Goal: Task Accomplishment & Management: Complete application form

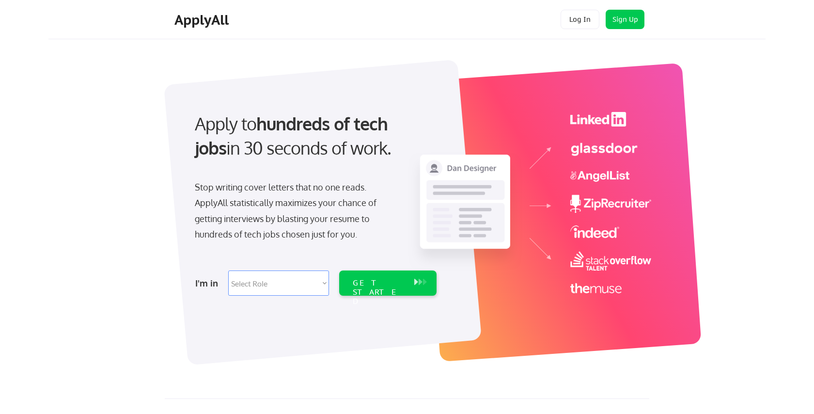
click at [260, 284] on select "Select Role Software Engineering Product Management Customer Success Sales UI/U…" at bounding box center [278, 282] width 101 height 25
select select ""data_science___analytics""
click at [357, 286] on div "GET STARTED" at bounding box center [379, 292] width 52 height 28
click at [369, 283] on div "GET STARTED" at bounding box center [379, 292] width 52 height 28
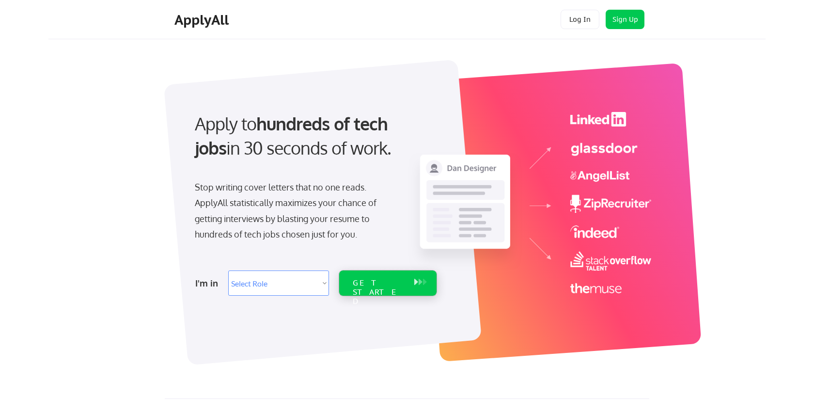
select select
